Goal: Consume media (video, audio): Consume media (video, audio)

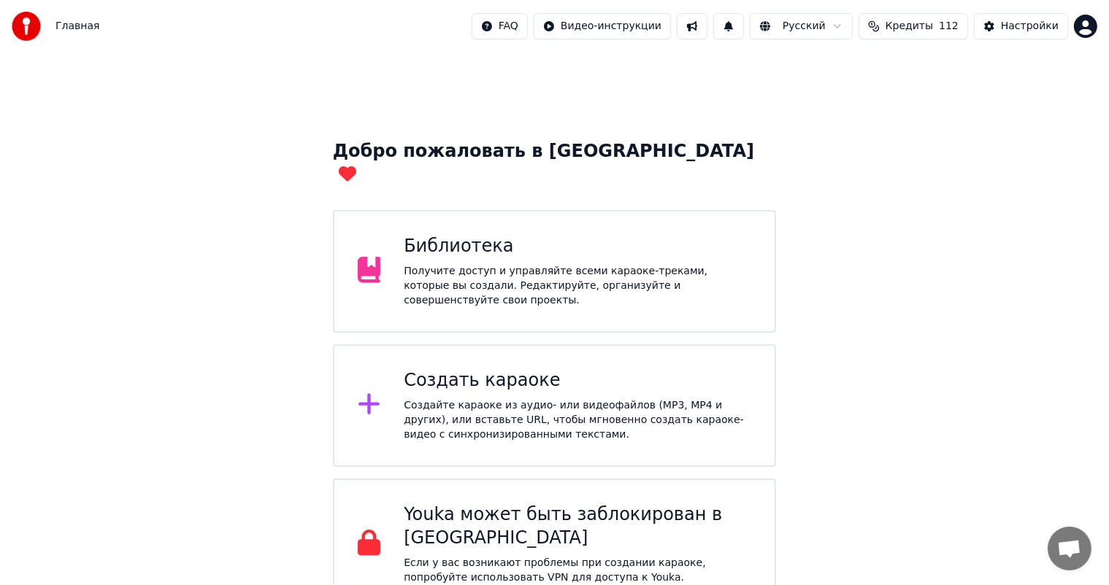
click at [476, 264] on div "Получите доступ и управляйте всеми караоке-треками, которые вы создали. Редакти…" at bounding box center [577, 286] width 347 height 44
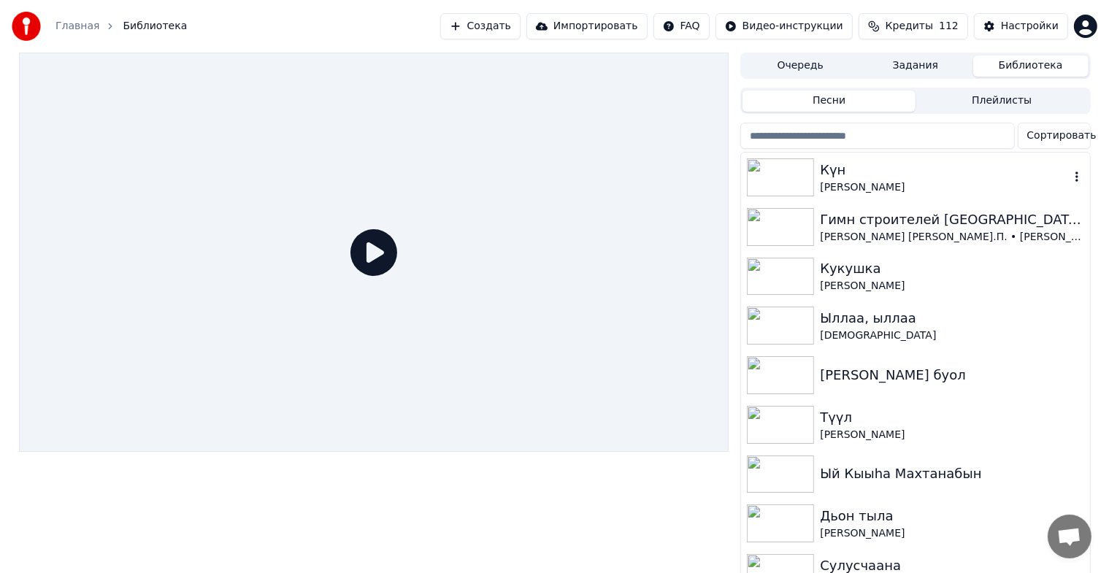
click at [1069, 179] on icon "button" at bounding box center [1076, 177] width 15 height 12
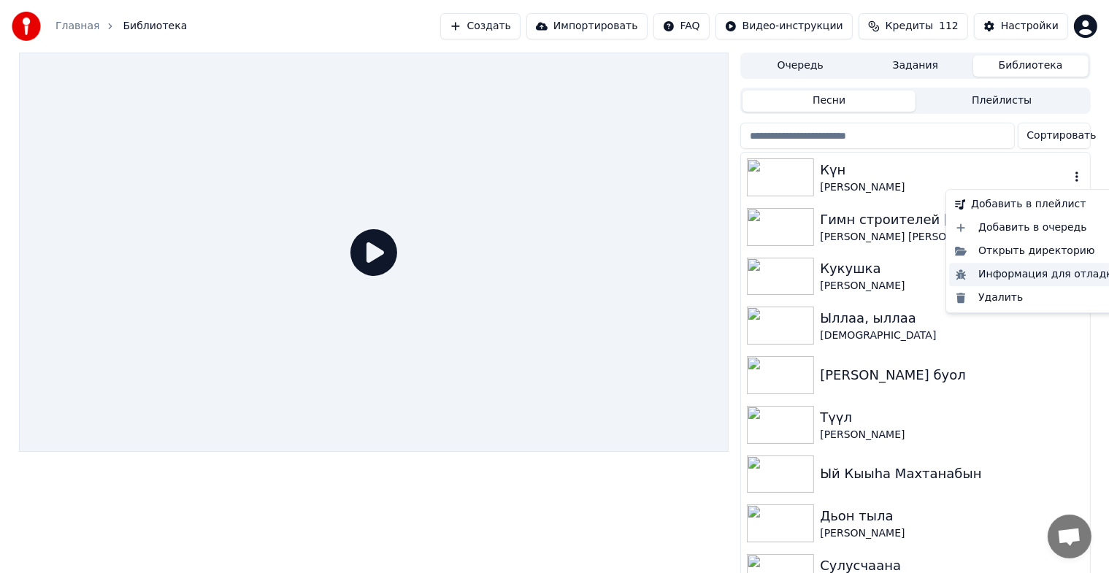
click at [1022, 279] on div "Добавить в плейлист Добавить в очередь Открыть директорию Информация для отладк…" at bounding box center [1036, 251] width 183 height 124
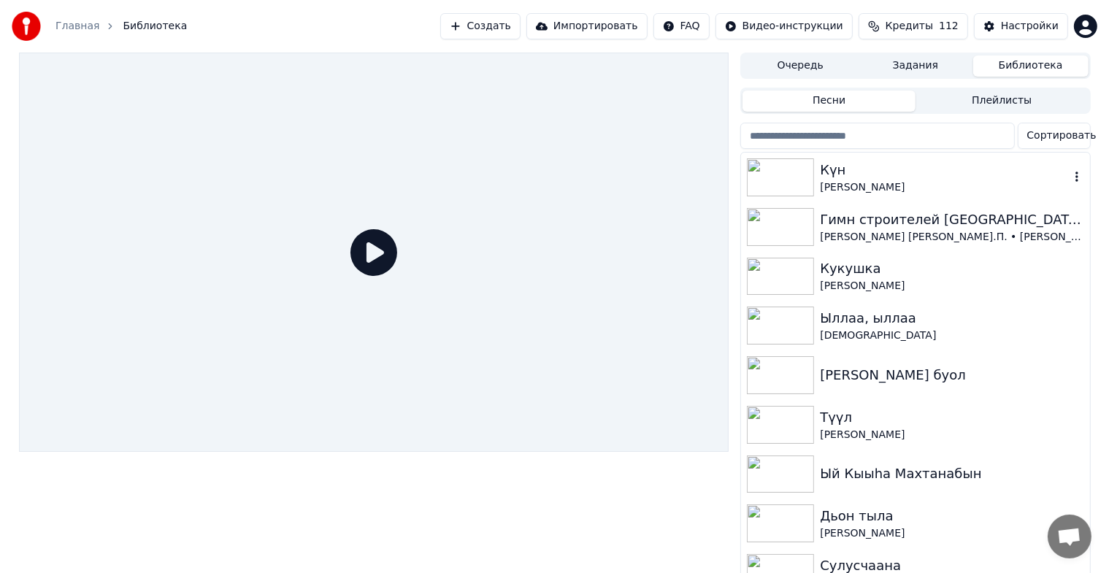
click at [787, 178] on img at bounding box center [780, 177] width 67 height 38
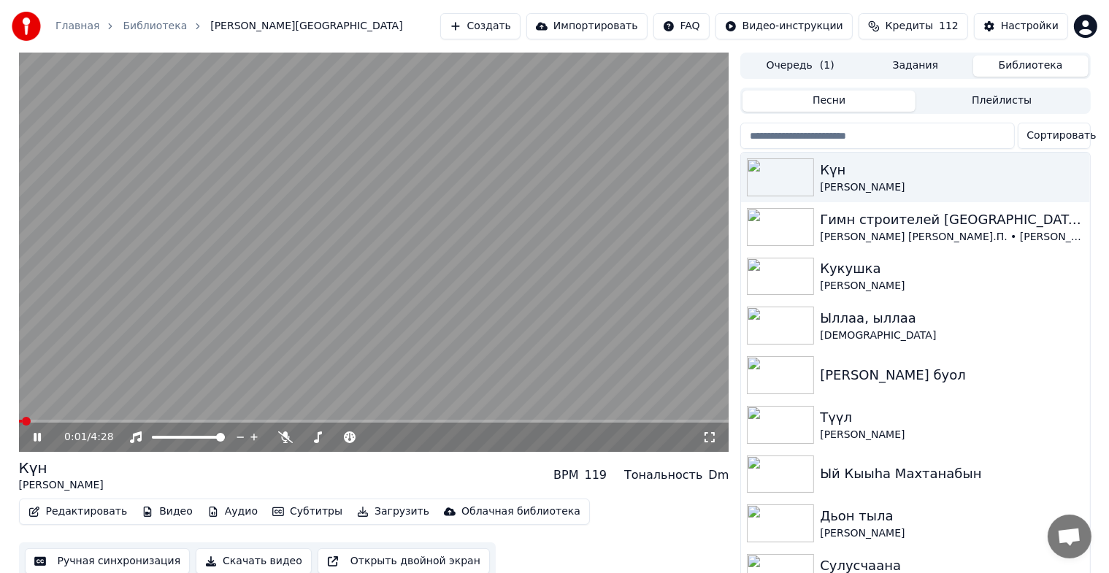
click at [708, 435] on icon at bounding box center [709, 437] width 15 height 12
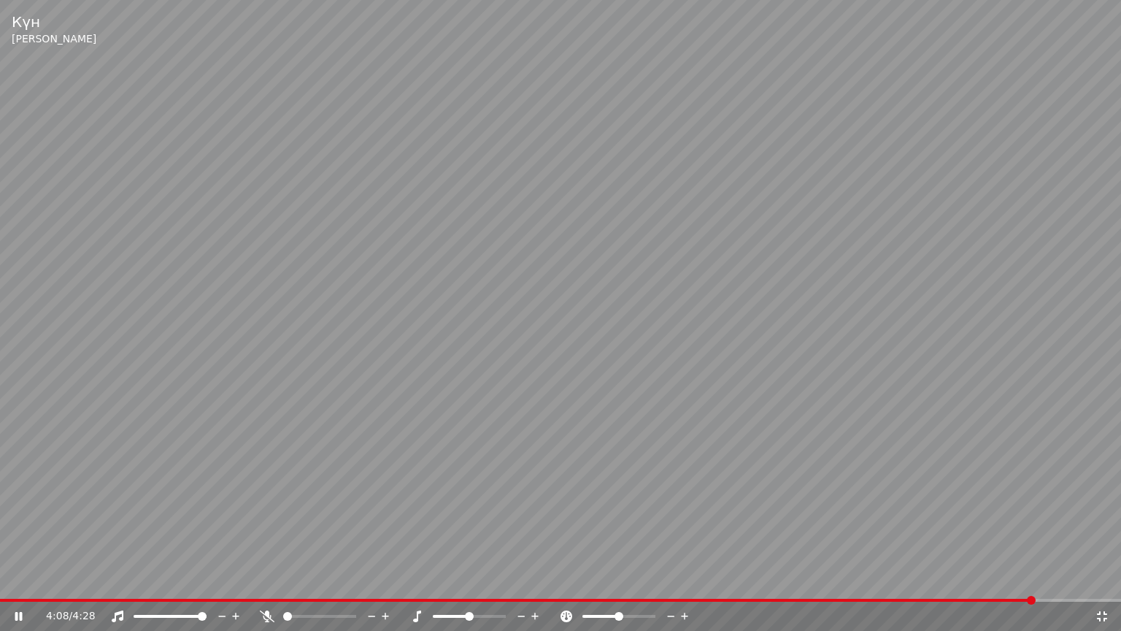
click at [1033, 585] on span at bounding box center [1031, 600] width 9 height 9
click at [1104, 585] on icon at bounding box center [1102, 616] width 10 height 10
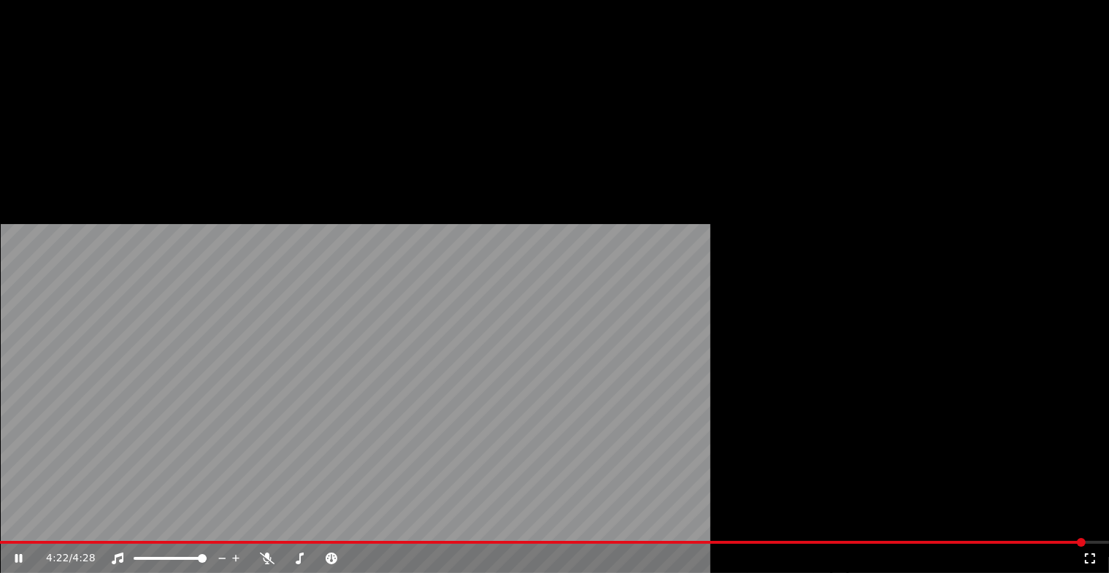
click at [382, 123] on button "Загрузить" at bounding box center [393, 112] width 84 height 20
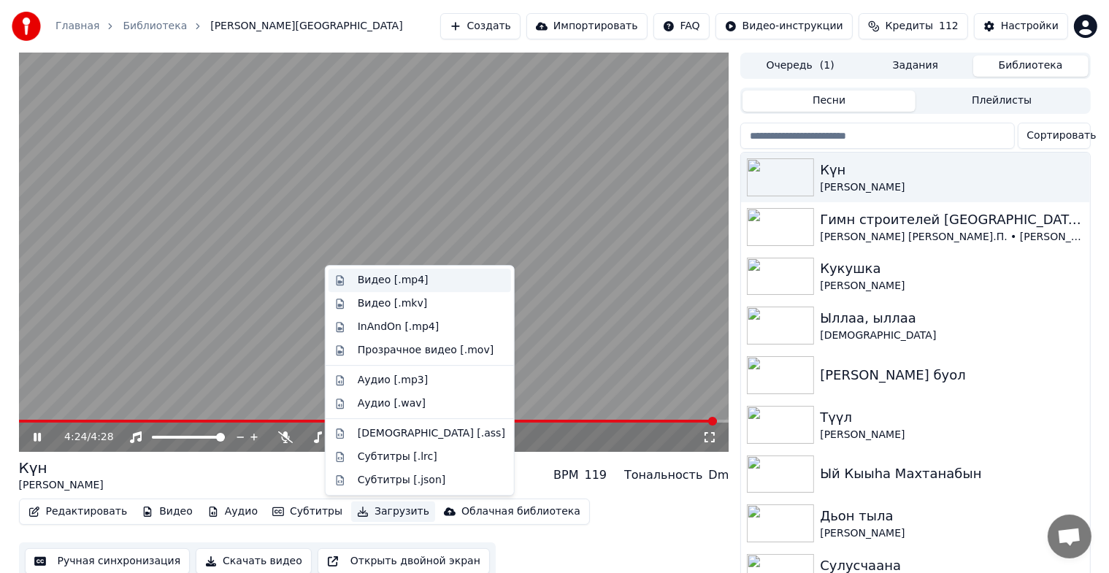
click at [406, 286] on div "Видео [.mp4]" at bounding box center [393, 280] width 71 height 15
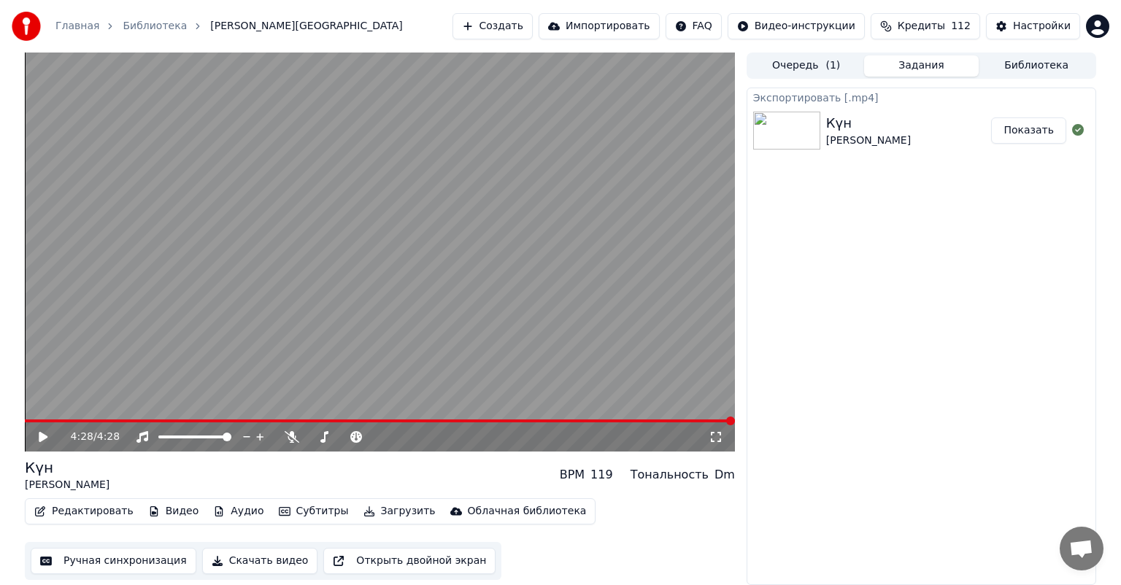
click at [1019, 126] on button "Показать" at bounding box center [1028, 131] width 75 height 26
